Goal: Transaction & Acquisition: Purchase product/service

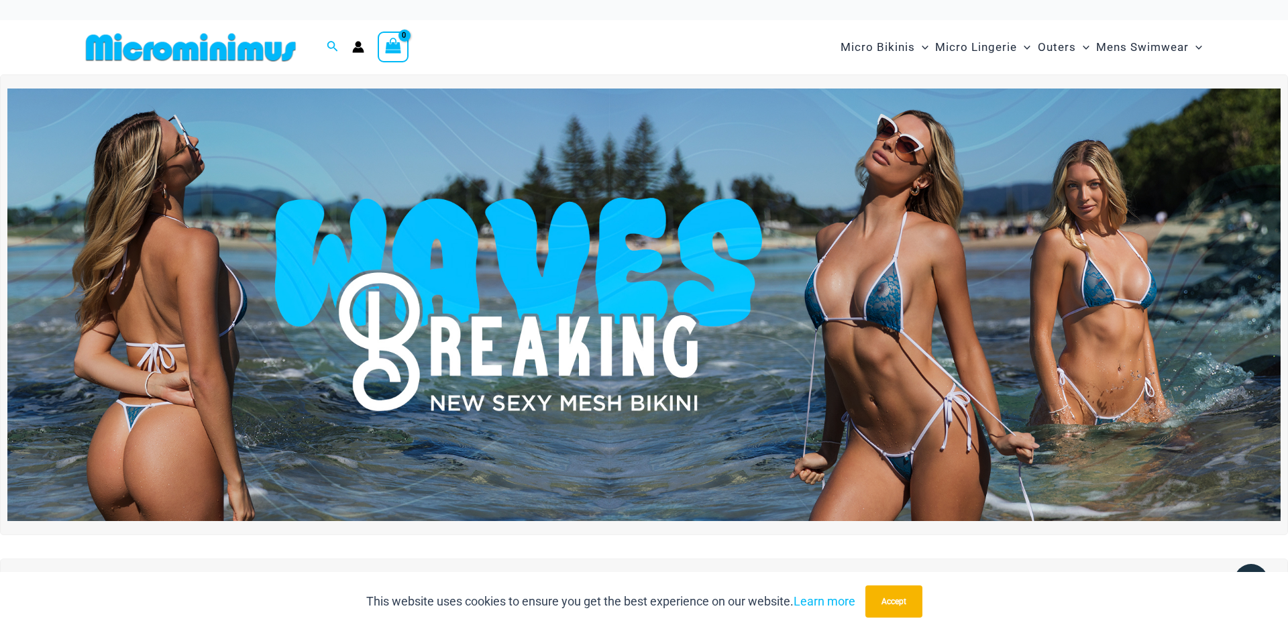
click at [505, 327] on img at bounding box center [643, 305] width 1273 height 433
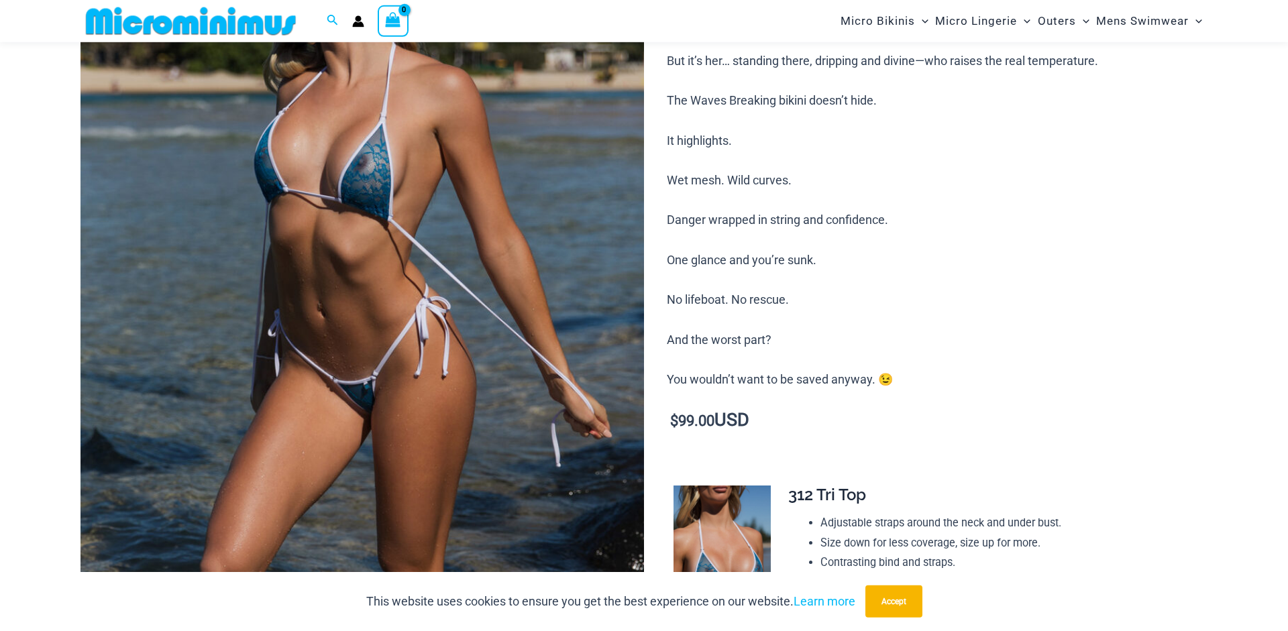
scroll to position [262, 0]
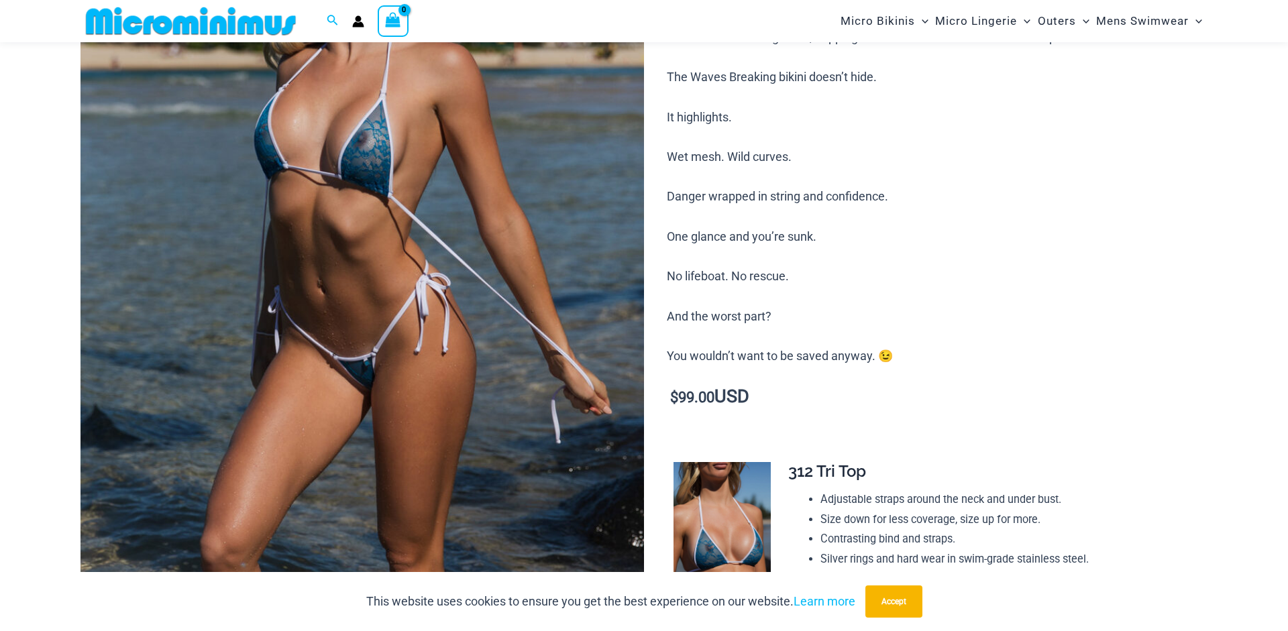
click at [459, 315] on img at bounding box center [361, 282] width 563 height 845
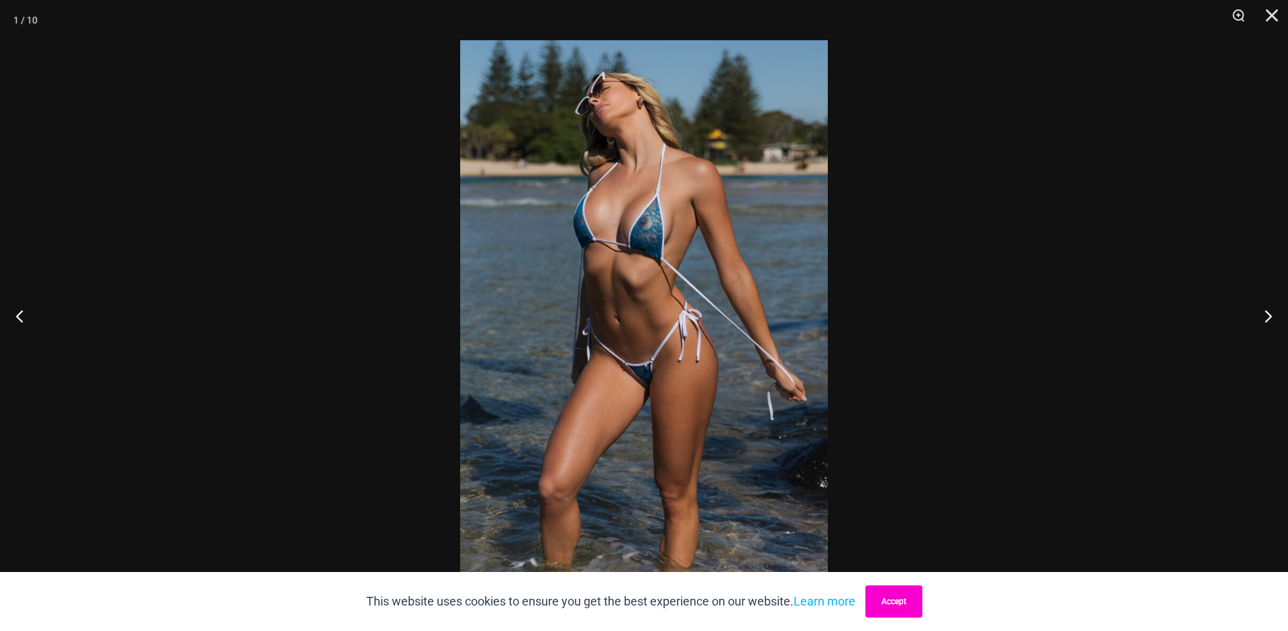
click at [878, 616] on button "Accept" at bounding box center [893, 602] width 57 height 32
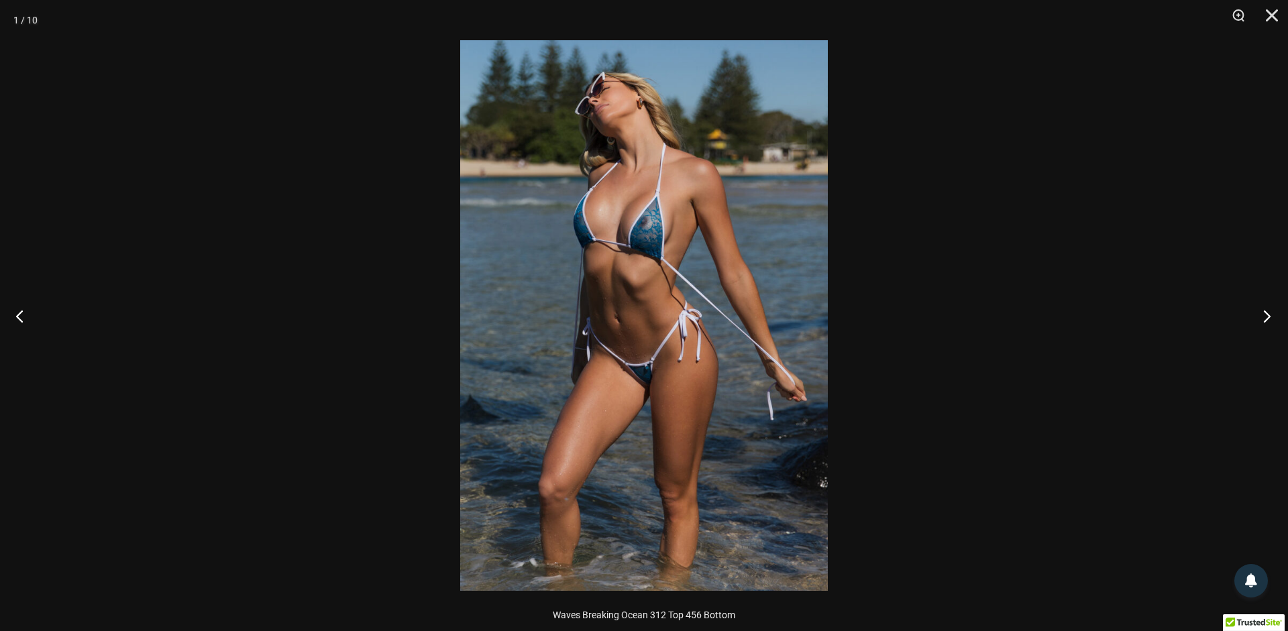
click at [1263, 313] on button "Next" at bounding box center [1262, 315] width 50 height 67
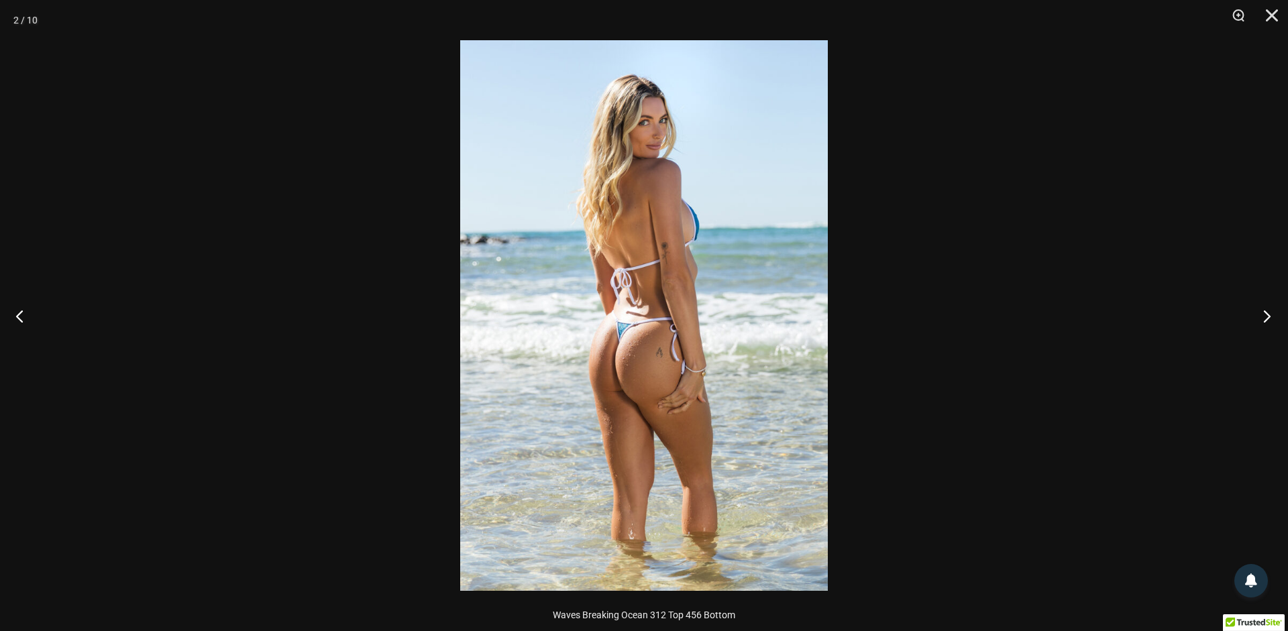
click at [1263, 313] on button "Next" at bounding box center [1262, 315] width 50 height 67
